Goal: Task Accomplishment & Management: Complete application form

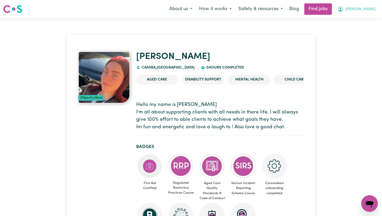
click at [360, 9] on span "[PERSON_NAME]" at bounding box center [360, 9] width 30 height 6
click at [351, 20] on link "My Account" at bounding box center [357, 20] width 41 height 10
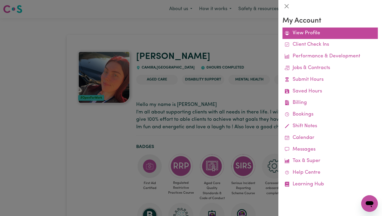
click at [306, 35] on link "View Profile" at bounding box center [329, 34] width 95 height 12
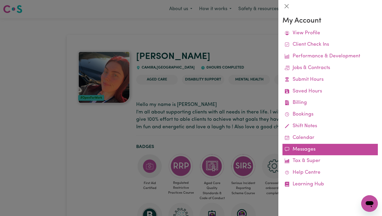
click at [300, 151] on link "Messages" at bounding box center [329, 150] width 95 height 12
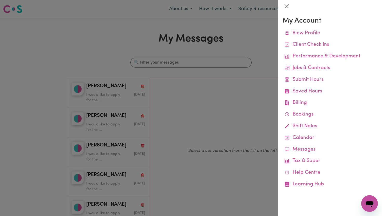
click at [256, 91] on div at bounding box center [191, 108] width 382 height 216
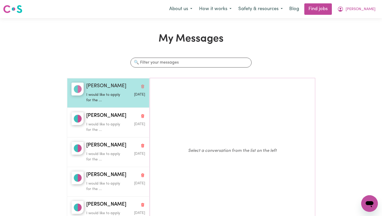
click at [140, 86] on button "Delete conversation" at bounding box center [142, 86] width 5 height 7
click at [140, 86] on icon "Delete conversation" at bounding box center [142, 86] width 4 height 4
click at [140, 112] on button "Delete conversation" at bounding box center [142, 115] width 5 height 7
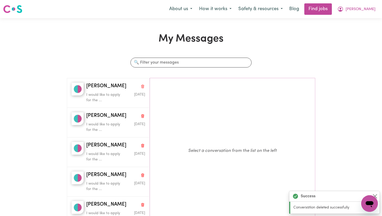
click at [140, 86] on button "Delete conversation" at bounding box center [142, 86] width 5 height 7
click at [140, 86] on icon "Delete conversation" at bounding box center [142, 86] width 4 height 4
click at [140, 86] on button "Delete conversation" at bounding box center [142, 86] width 5 height 7
click at [140, 86] on icon "Delete conversation" at bounding box center [142, 86] width 4 height 4
click at [140, 86] on button "Delete conversation" at bounding box center [142, 86] width 5 height 7
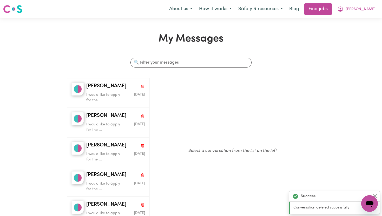
click at [140, 86] on button "Delete conversation" at bounding box center [142, 86] width 5 height 7
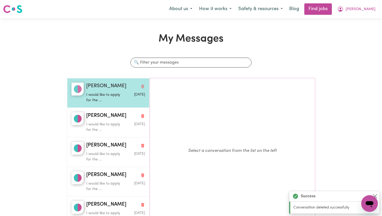
click at [140, 86] on button "Delete conversation" at bounding box center [142, 86] width 5 height 7
click at [143, 87] on button "Delete conversation" at bounding box center [142, 86] width 5 height 7
click at [143, 87] on icon "Delete conversation" at bounding box center [142, 86] width 4 height 4
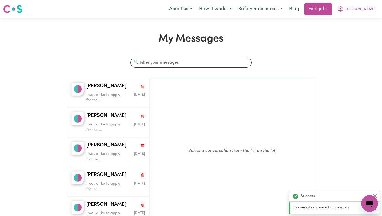
click at [143, 87] on icon "Delete conversation" at bounding box center [142, 86] width 4 height 4
click at [143, 87] on button "Delete conversation" at bounding box center [142, 86] width 5 height 7
click at [143, 87] on icon "Delete conversation" at bounding box center [142, 86] width 4 height 4
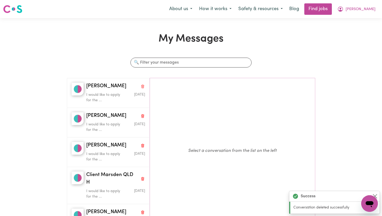
click at [143, 87] on button "Delete conversation" at bounding box center [142, 86] width 5 height 7
click at [143, 87] on icon "Delete conversation" at bounding box center [142, 86] width 4 height 4
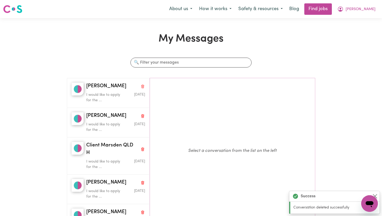
click at [143, 87] on icon "Delete conversation" at bounding box center [142, 86] width 4 height 4
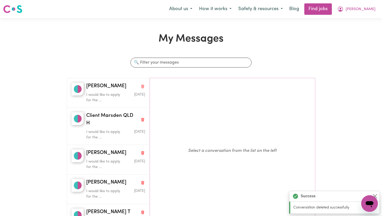
click at [143, 87] on button "Delete conversation" at bounding box center [142, 86] width 5 height 7
click at [143, 87] on icon "Delete conversation" at bounding box center [142, 86] width 4 height 4
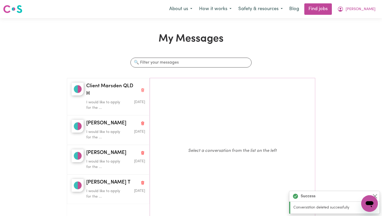
click at [143, 88] on icon "Delete conversation" at bounding box center [142, 90] width 4 height 4
click at [143, 87] on button "Delete conversation" at bounding box center [142, 90] width 5 height 7
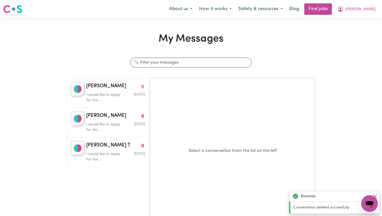
click at [143, 87] on button "Delete conversation" at bounding box center [142, 86] width 5 height 7
click at [143, 87] on icon "Delete conversation" at bounding box center [142, 86] width 4 height 4
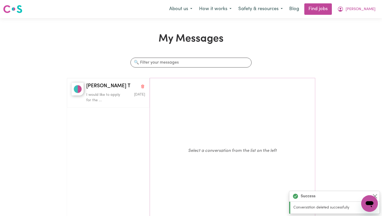
click at [143, 87] on icon "Delete conversation" at bounding box center [142, 86] width 4 height 4
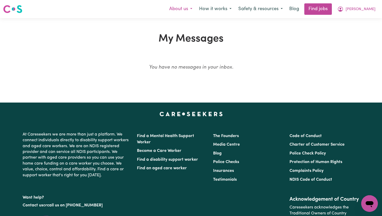
click at [190, 13] on button "About us" at bounding box center [181, 9] width 30 height 11
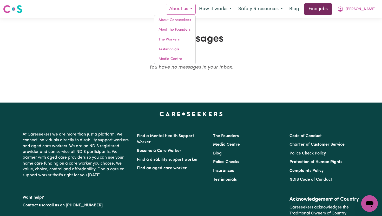
click at [322, 8] on link "Find jobs" at bounding box center [318, 8] width 28 height 11
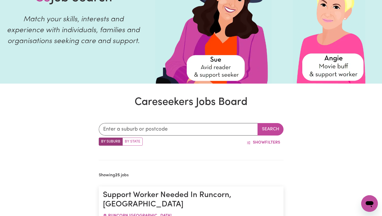
scroll to position [69, 0]
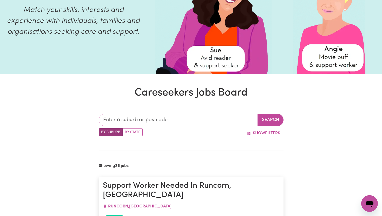
click at [154, 119] on input "text" at bounding box center [178, 120] width 159 height 12
type input "4300"
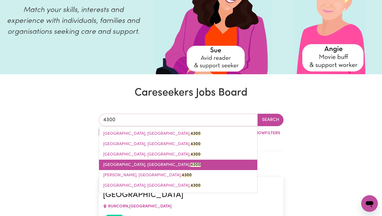
click at [151, 161] on link "[GEOGRAPHIC_DATA], [GEOGRAPHIC_DATA], 4300" at bounding box center [178, 165] width 158 height 10
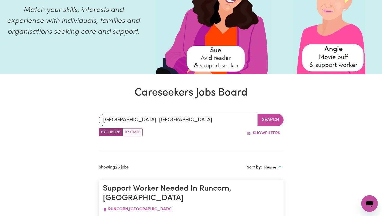
scroll to position [144, 0]
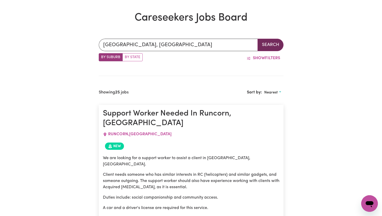
click at [265, 44] on button "Search" at bounding box center [270, 45] width 26 height 12
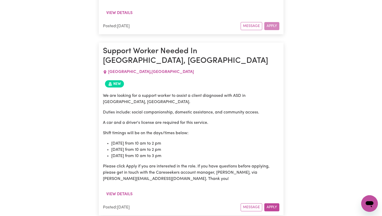
scroll to position [538, 0]
click at [271, 203] on button "Apply" at bounding box center [271, 207] width 15 height 8
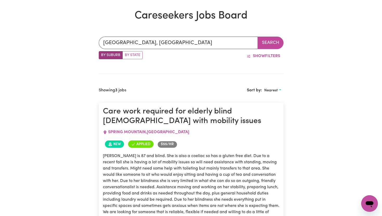
scroll to position [155, 0]
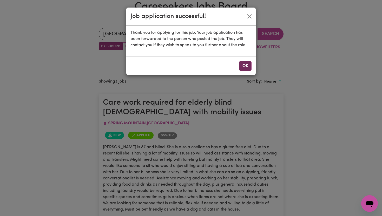
click at [248, 68] on button "OK" at bounding box center [245, 66] width 12 height 10
